Goal: Task Accomplishment & Management: Manage account settings

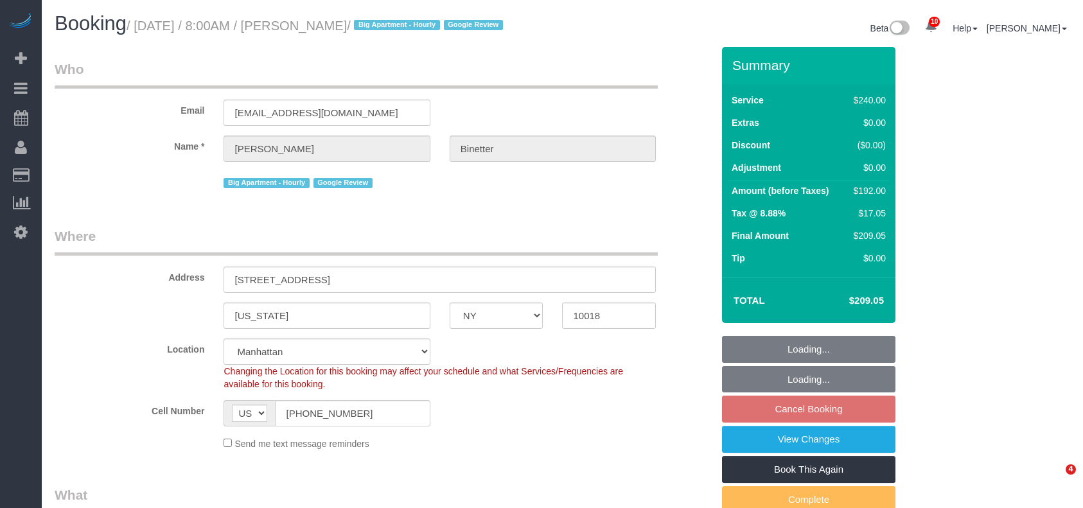
select select "NY"
select select "180"
select select "spot1"
select select "number:89"
select select "number:90"
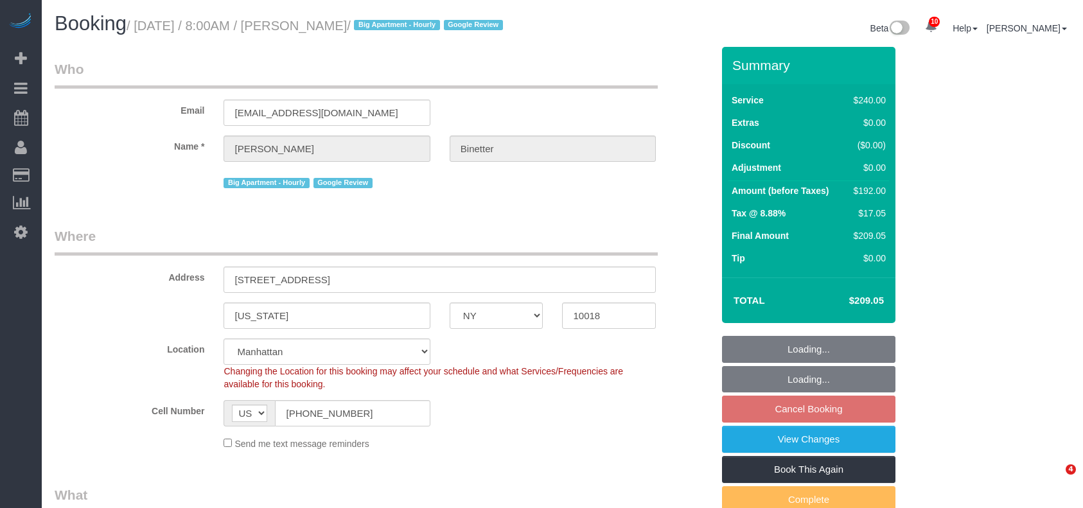
select select "number:15"
select select "number:5"
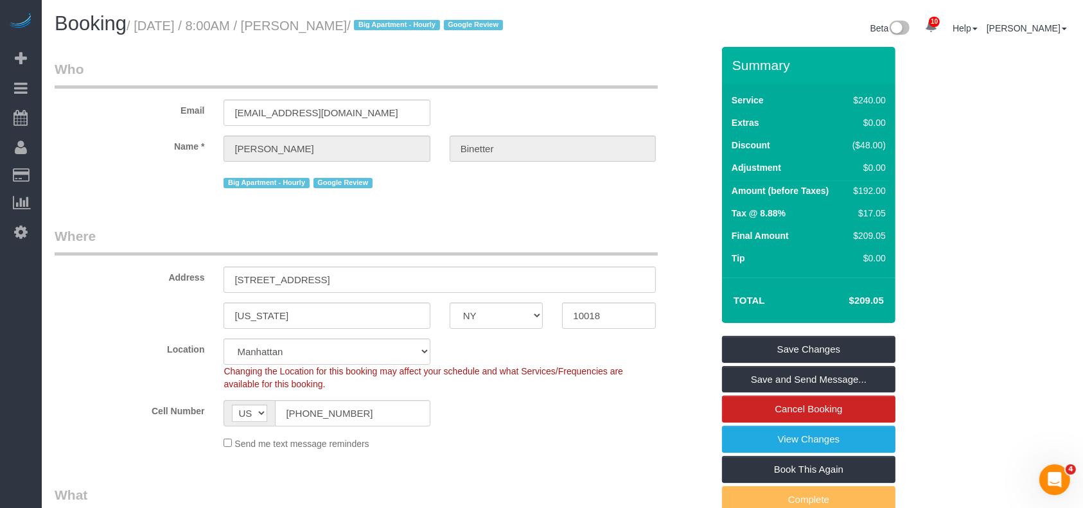
drag, startPoint x: 134, startPoint y: 24, endPoint x: 401, endPoint y: 23, distance: 266.5
click at [401, 23] on small "/ [DATE] / 8:00AM / [PERSON_NAME] / Big Apartment - Hourly Google Review" at bounding box center [317, 26] width 380 height 14
copy small "[DATE] / 8:00AM / [PERSON_NAME]"
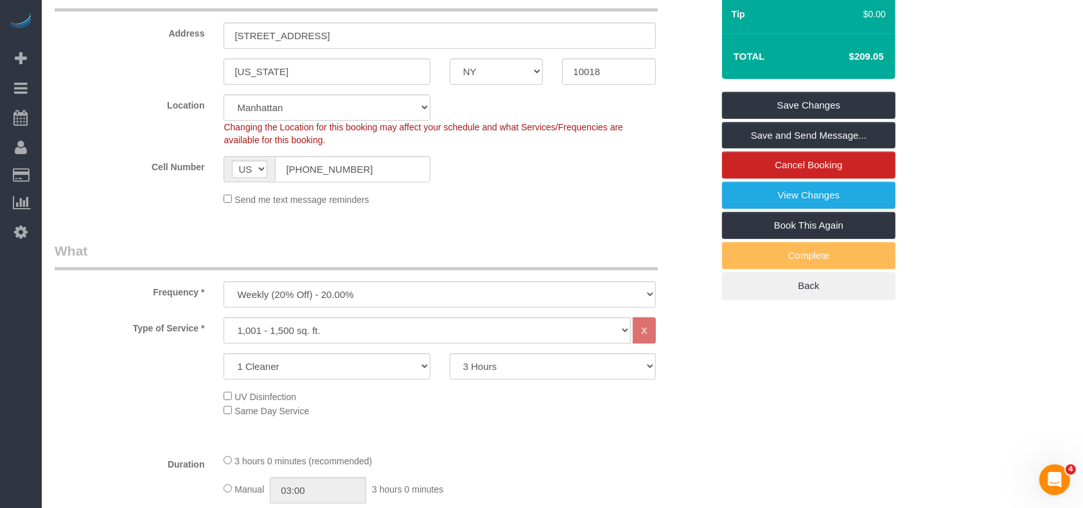
scroll to position [85, 0]
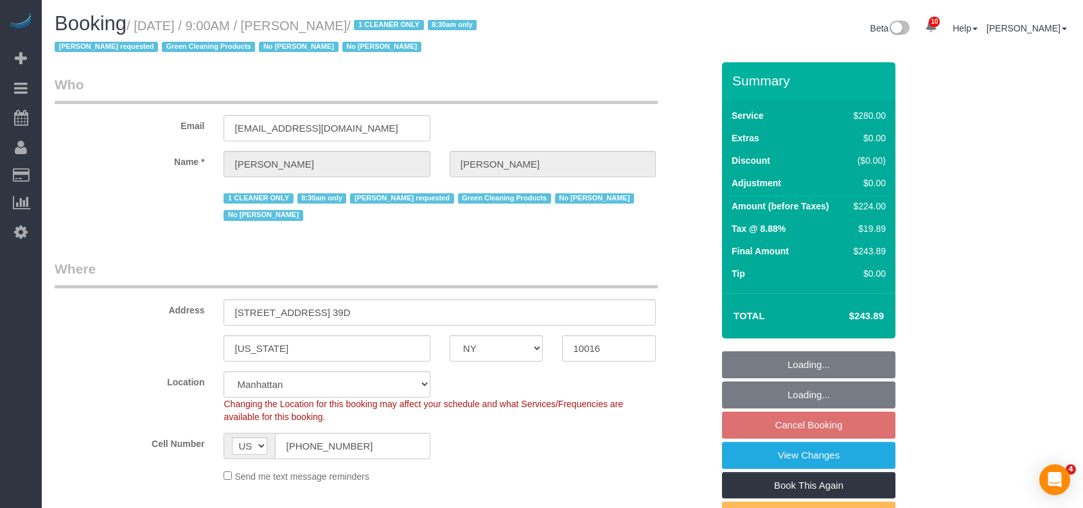
select select "NY"
select select "210"
select select "spot2"
select select "number:89"
select select "number:90"
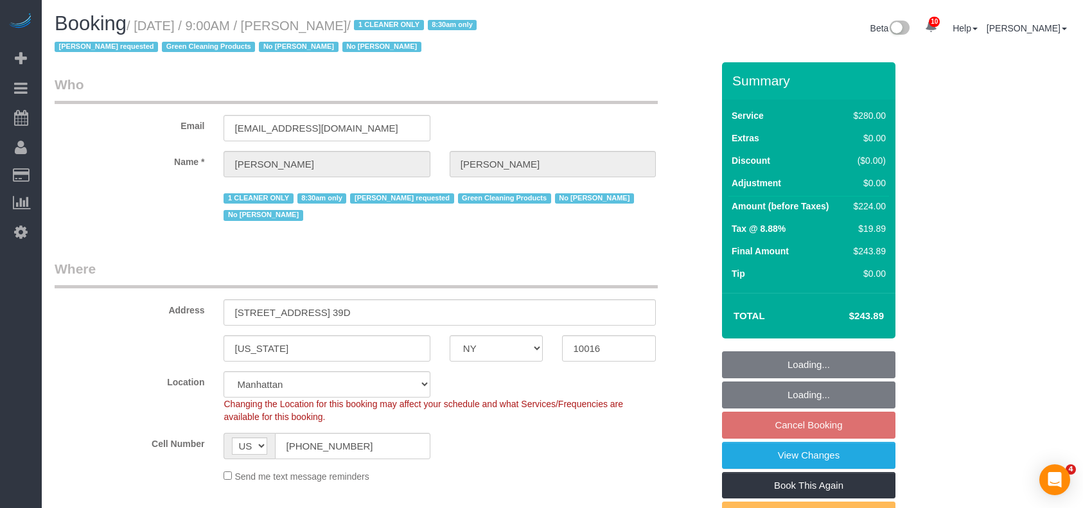
select select "number:15"
select select "number:5"
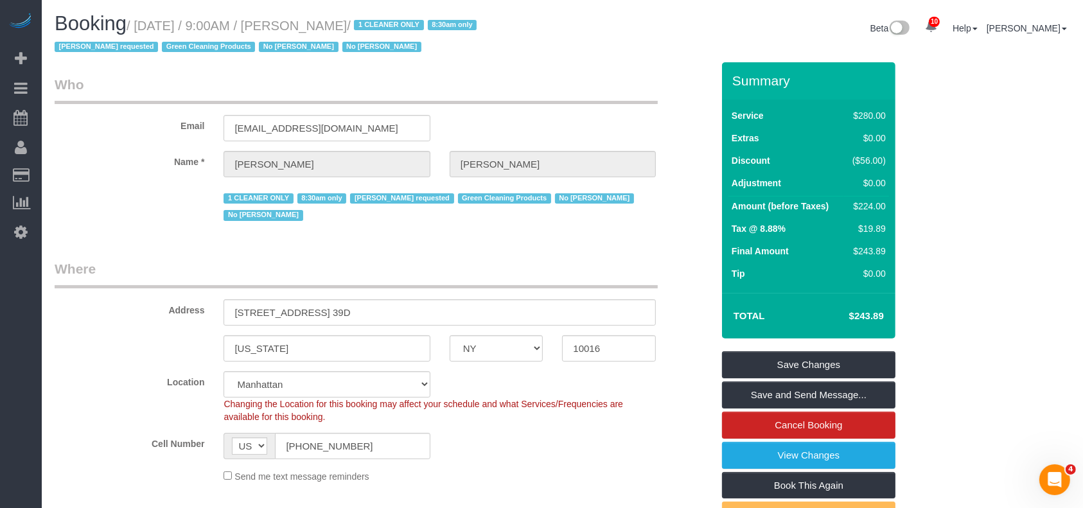
drag, startPoint x: 135, startPoint y: 25, endPoint x: 380, endPoint y: 23, distance: 244.7
click at [380, 23] on small "/ August 19, 2025 / 9:00AM / Sheila Murthy / 1 CLEANER ONLY 8:30am only Ana Ara…" at bounding box center [268, 37] width 426 height 36
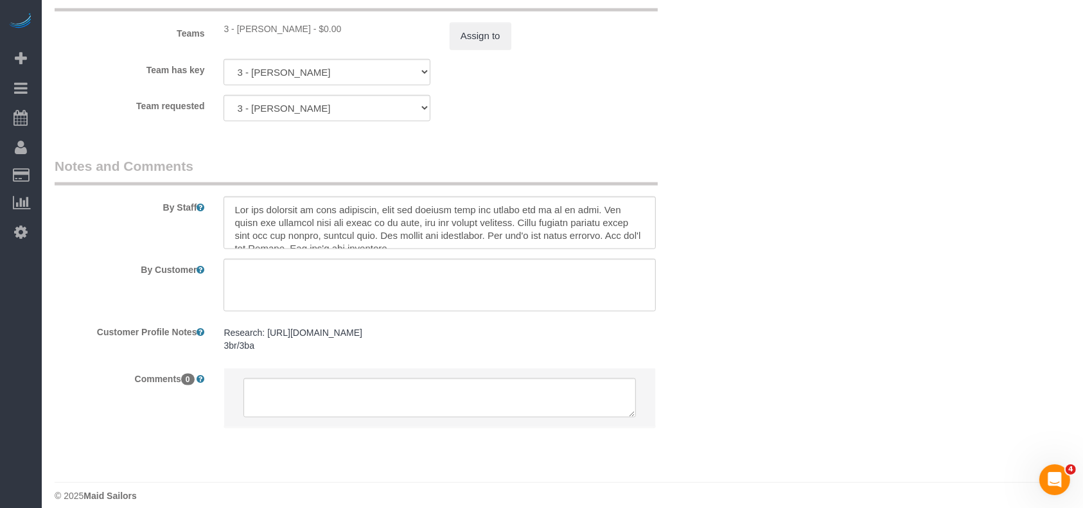
scroll to position [1508, 0]
